Goal: Task Accomplishment & Management: Manage account settings

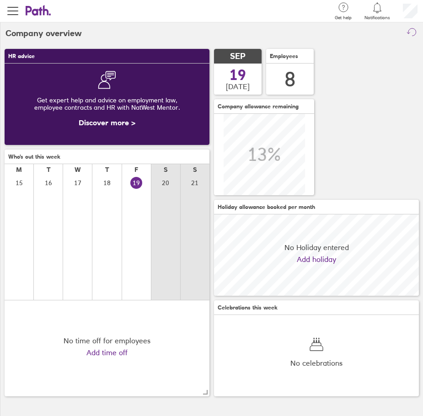
scroll to position [81, 205]
click at [12, 11] on span "button" at bounding box center [12, 11] width 11 height 1
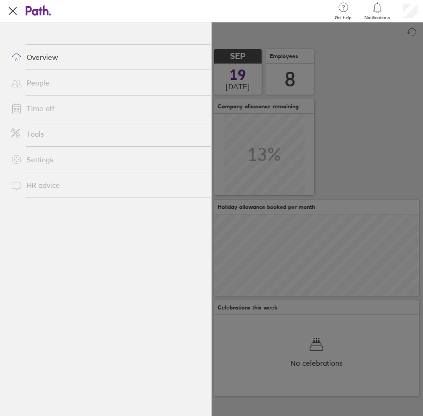
click at [46, 107] on link "Time off" at bounding box center [108, 108] width 208 height 18
